Goal: Task Accomplishment & Management: Use online tool/utility

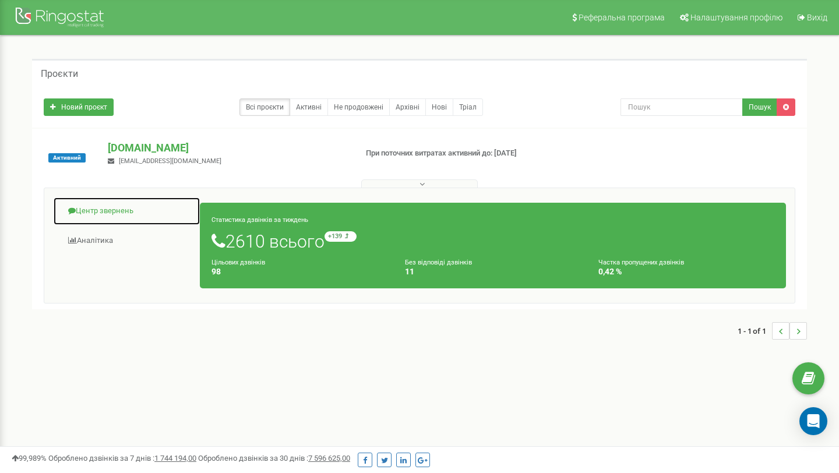
click at [103, 213] on link "Центр звернень" at bounding box center [126, 211] width 147 height 29
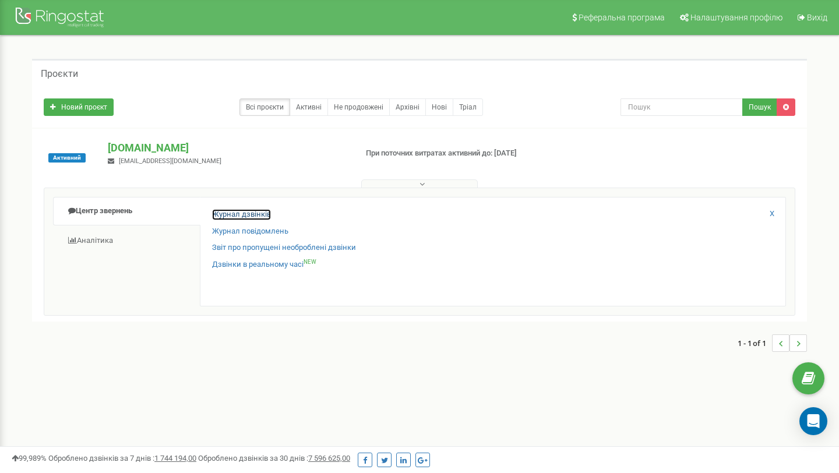
click at [232, 216] on link "Журнал дзвінків" at bounding box center [241, 214] width 59 height 11
